Goal: Task Accomplishment & Management: Manage account settings

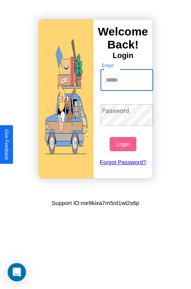
click at [128, 80] on input "Email" at bounding box center [126, 80] width 53 height 21
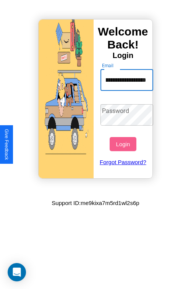
scroll to position [0, 45]
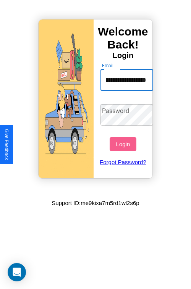
type input "**********"
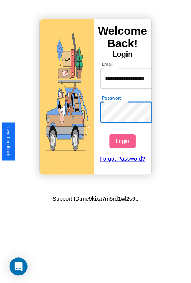
scroll to position [0, 0]
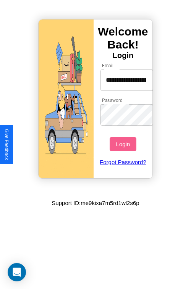
click at [124, 144] on button "Login" at bounding box center [123, 144] width 26 height 14
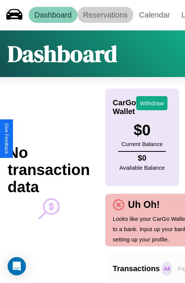
click at [105, 15] on link "Reservations" at bounding box center [106, 15] width 56 height 16
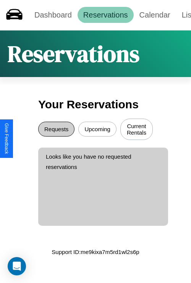
click at [56, 130] on button "Requests" at bounding box center [56, 129] width 36 height 15
click at [97, 130] on button "Upcoming" at bounding box center [97, 129] width 38 height 15
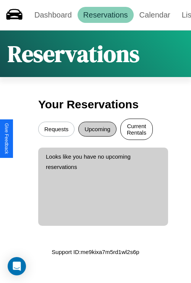
click at [136, 130] on button "Current Rentals" at bounding box center [136, 129] width 32 height 21
